Goal: Navigation & Orientation: Find specific page/section

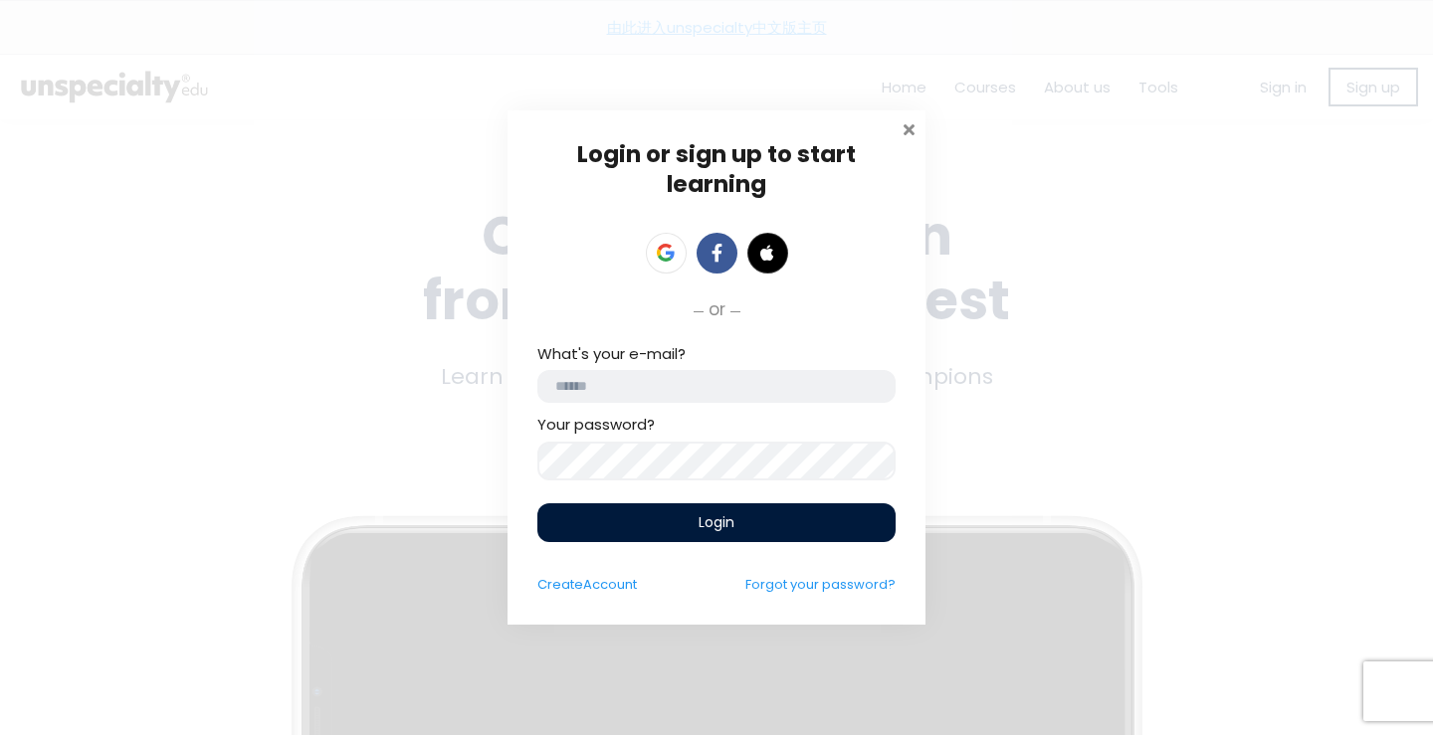
click at [910, 125] on span at bounding box center [909, 127] width 20 height 20
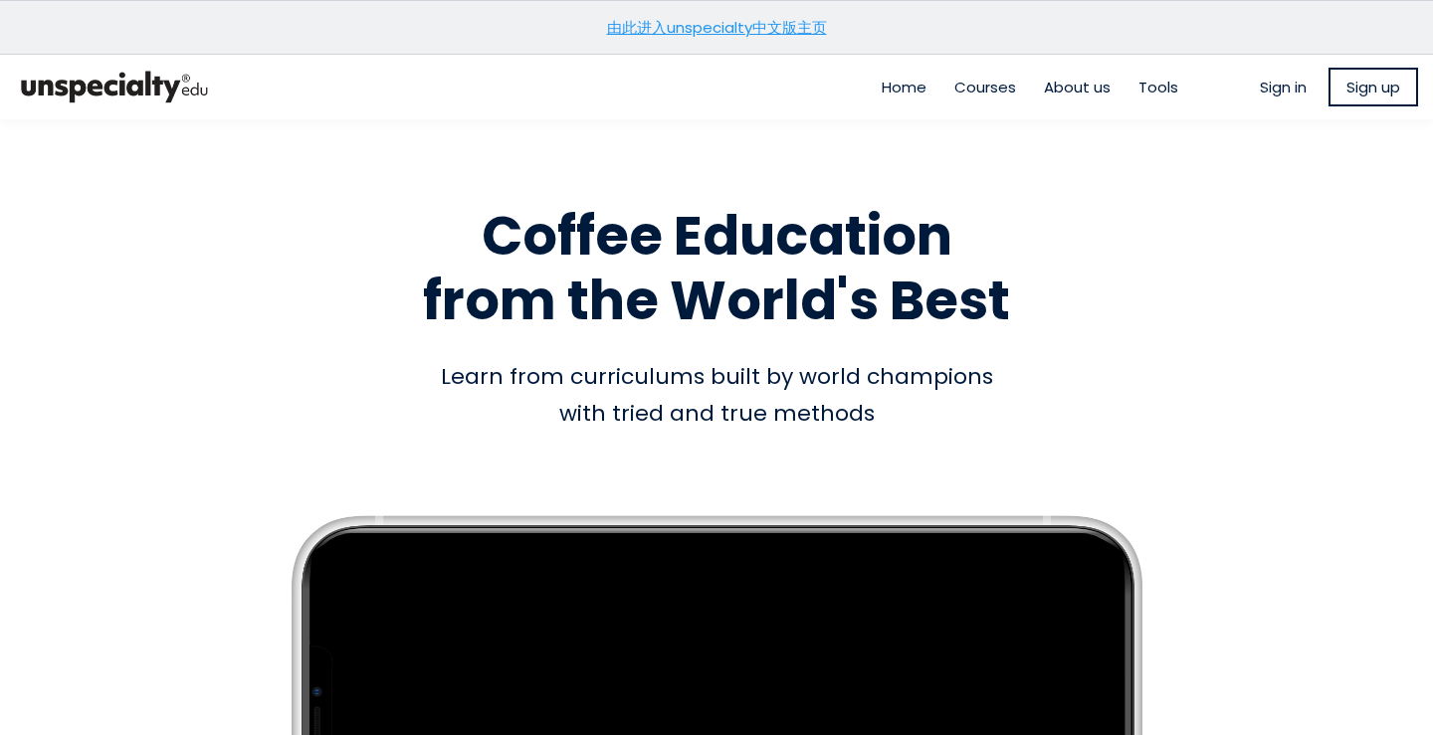
click at [150, 91] on img at bounding box center [114, 87] width 199 height 49
click at [888, 94] on span "Home" at bounding box center [904, 87] width 45 height 23
click at [1108, 267] on h1 "Coffee Education from the World's Best" at bounding box center [716, 268] width 1134 height 129
click at [1063, 94] on span "About us" at bounding box center [1077, 87] width 67 height 23
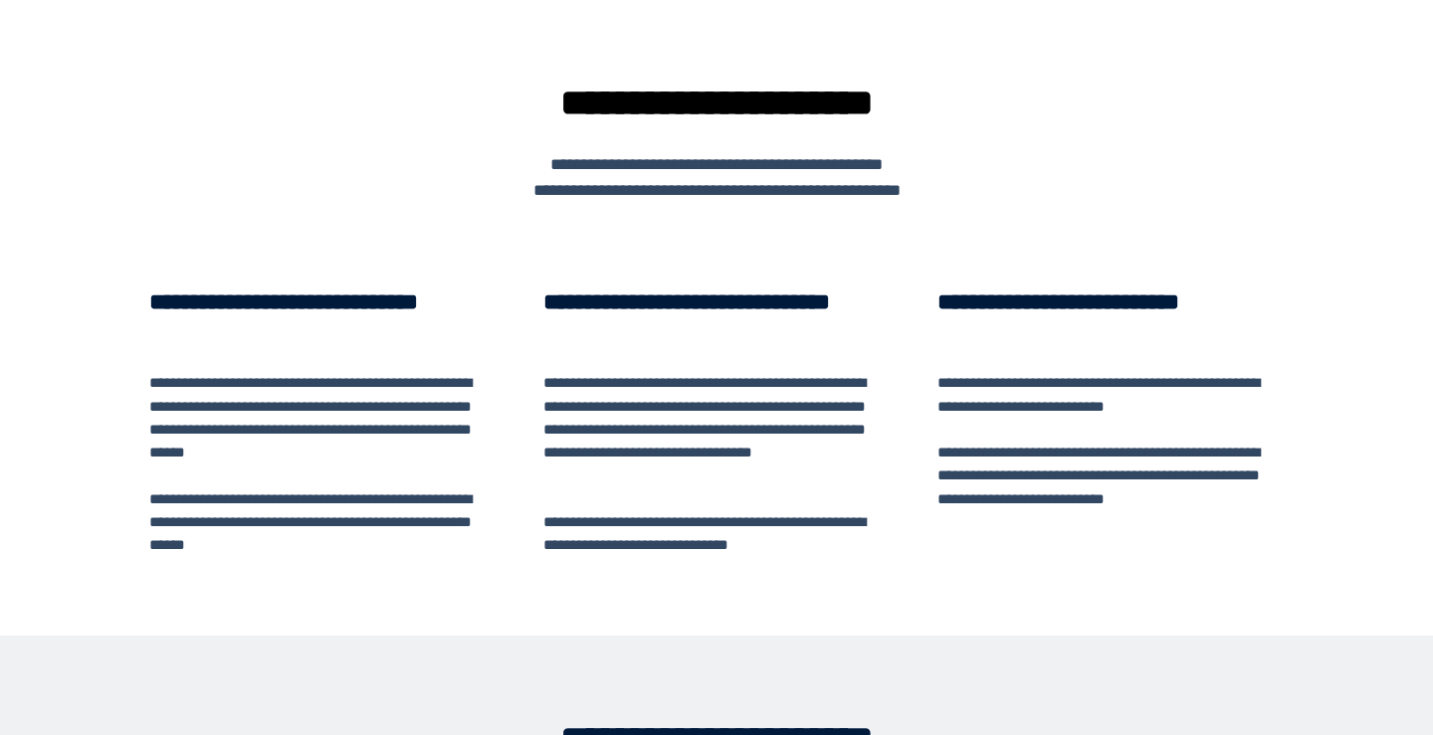
scroll to position [41, 0]
